Goal: Information Seeking & Learning: Learn about a topic

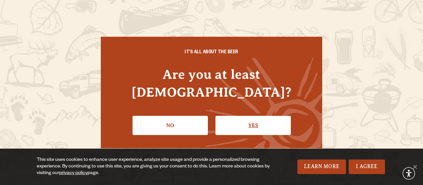
click at [239, 116] on link "Yes" at bounding box center [252, 125] width 75 height 19
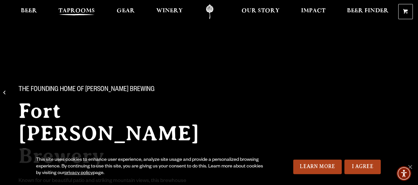
click at [67, 5] on link "Taprooms" at bounding box center [76, 11] width 45 height 15
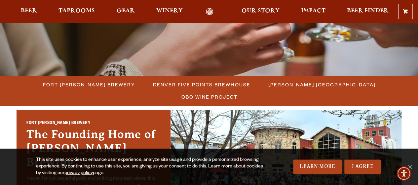
scroll to position [139, 0]
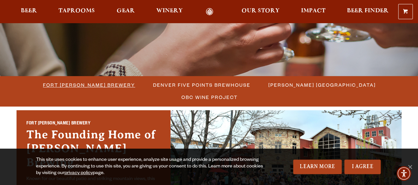
click at [65, 83] on span "Fort [PERSON_NAME] Brewery" at bounding box center [89, 85] width 92 height 10
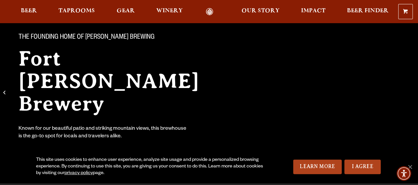
scroll to position [169, 0]
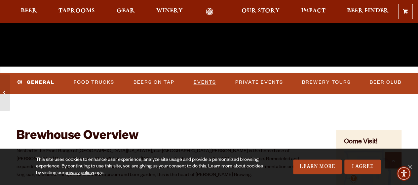
click at [209, 84] on link "Events" at bounding box center [205, 82] width 28 height 15
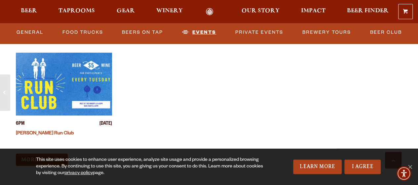
scroll to position [2588, 0]
click at [38, 153] on link "More Events" at bounding box center [42, 159] width 52 height 12
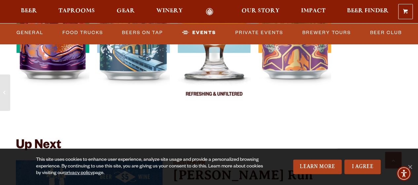
scroll to position [2320, 0]
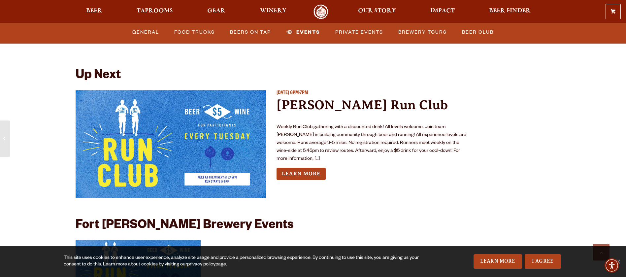
drag, startPoint x: 378, startPoint y: 0, endPoint x: 410, endPoint y: 159, distance: 162.7
click at [410, 168] on div "Learn More" at bounding box center [372, 174] width 191 height 12
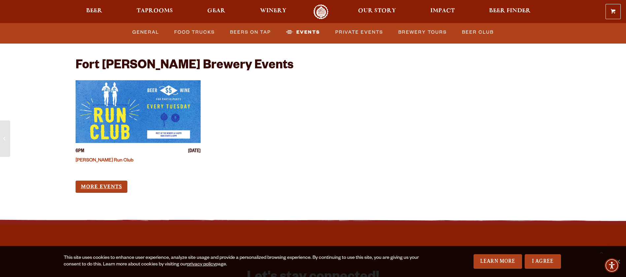
click at [113, 181] on link "More Events" at bounding box center [102, 187] width 52 height 12
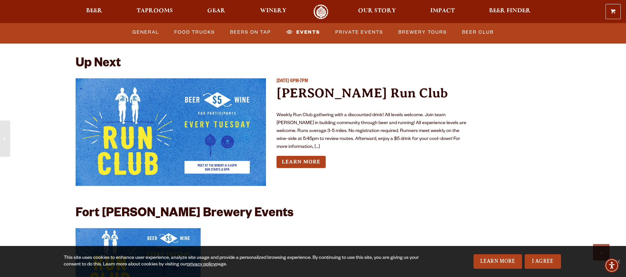
scroll to position [2364, 0]
